Goal: Transaction & Acquisition: Purchase product/service

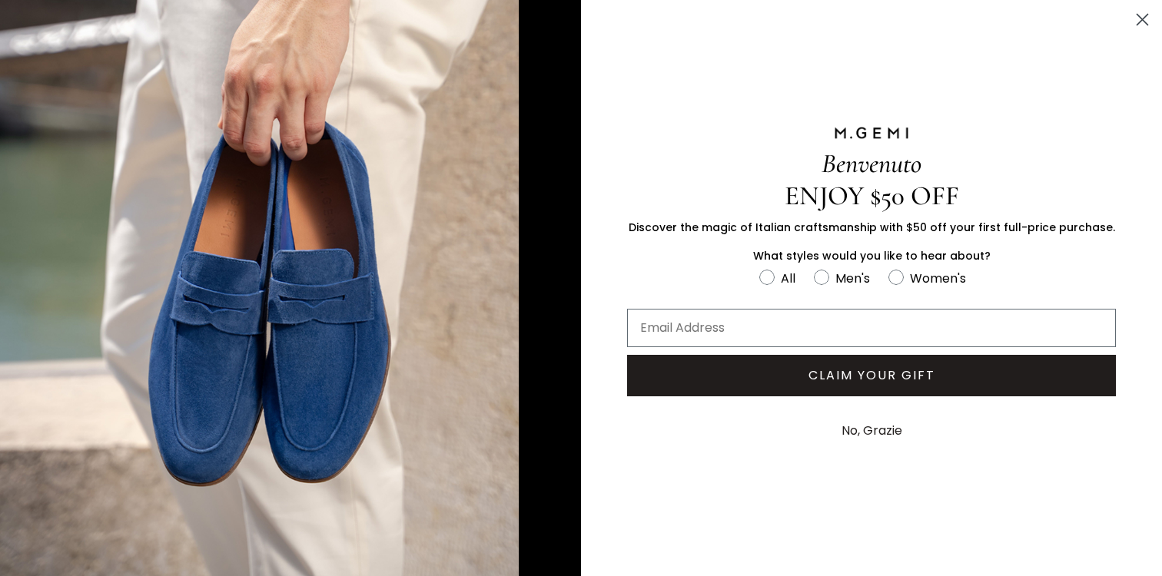
click at [1142, 15] on circle "Close dialog" at bounding box center [1141, 19] width 25 height 25
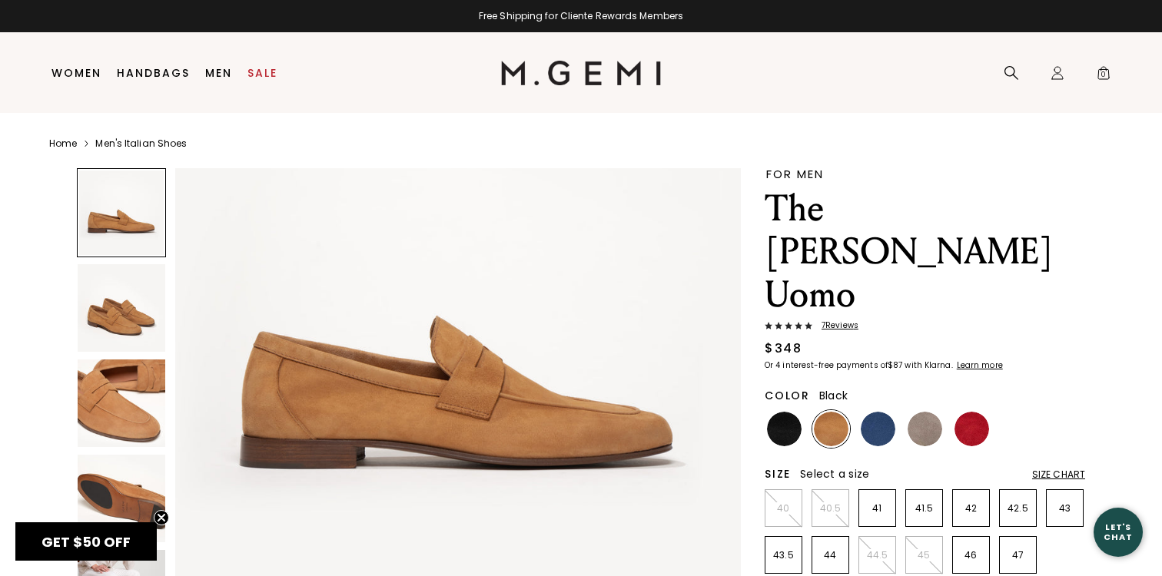
click at [787, 412] on img at bounding box center [784, 429] width 35 height 35
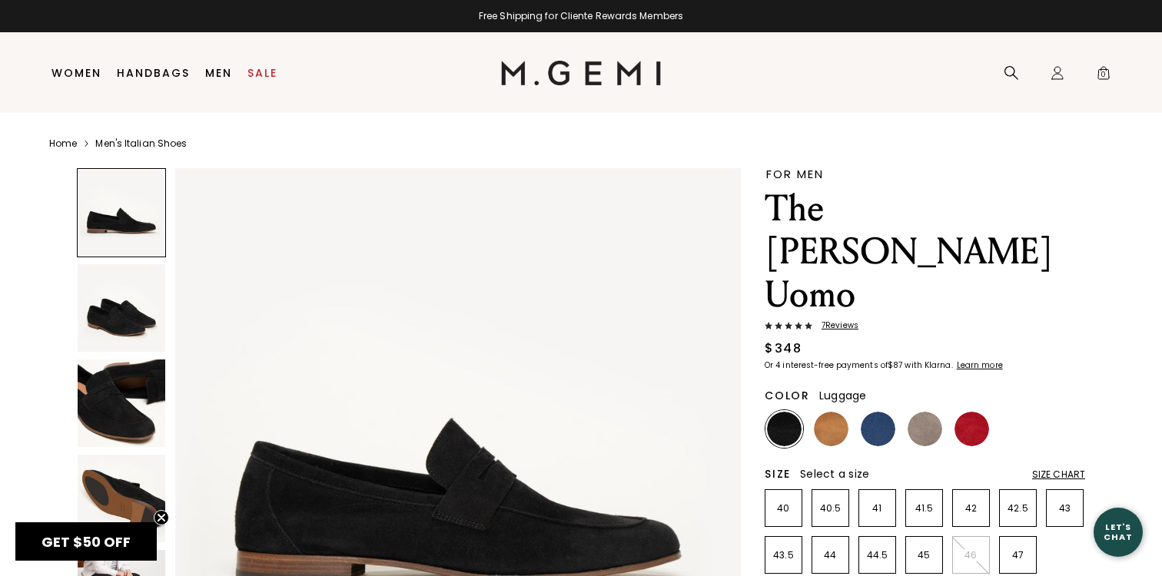
click at [829, 412] on img at bounding box center [831, 429] width 35 height 35
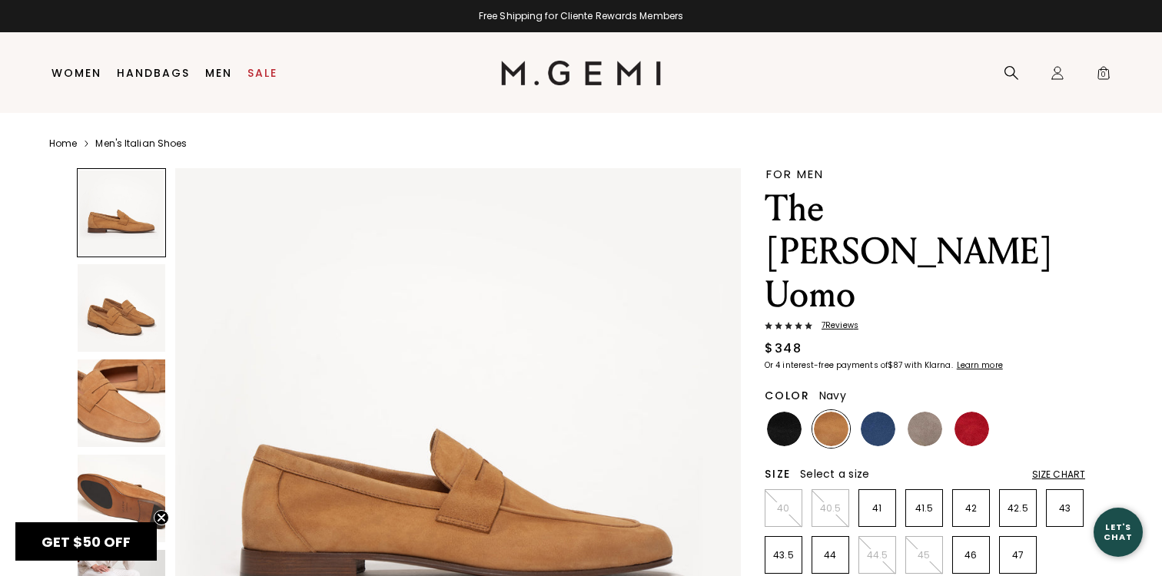
click at [884, 412] on img at bounding box center [878, 429] width 35 height 35
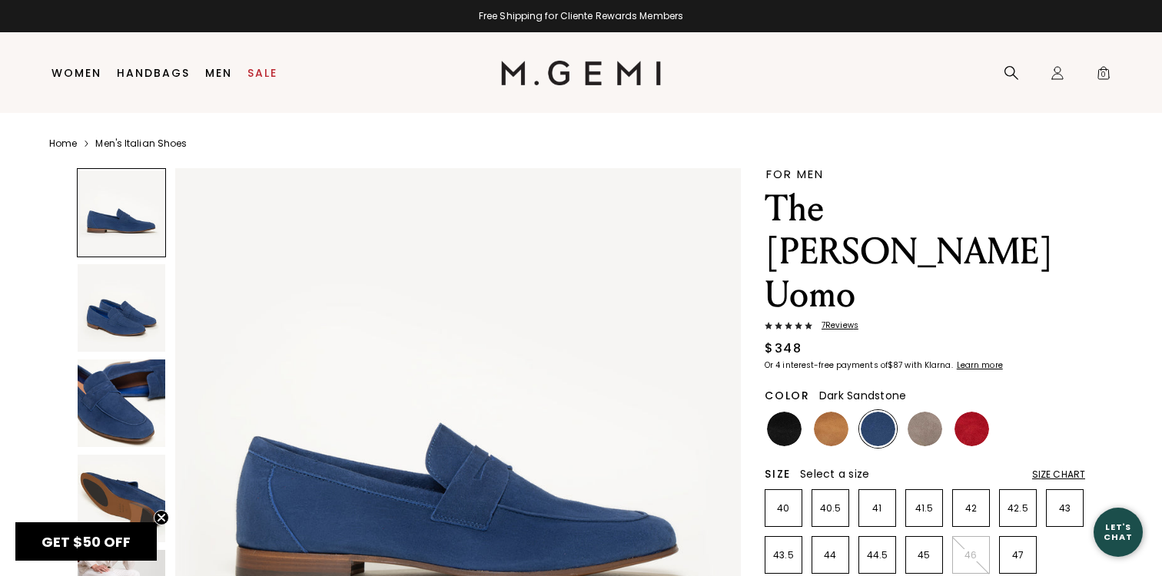
click at [928, 412] on img at bounding box center [924, 429] width 35 height 35
